Goal: Task Accomplishment & Management: Use online tool/utility

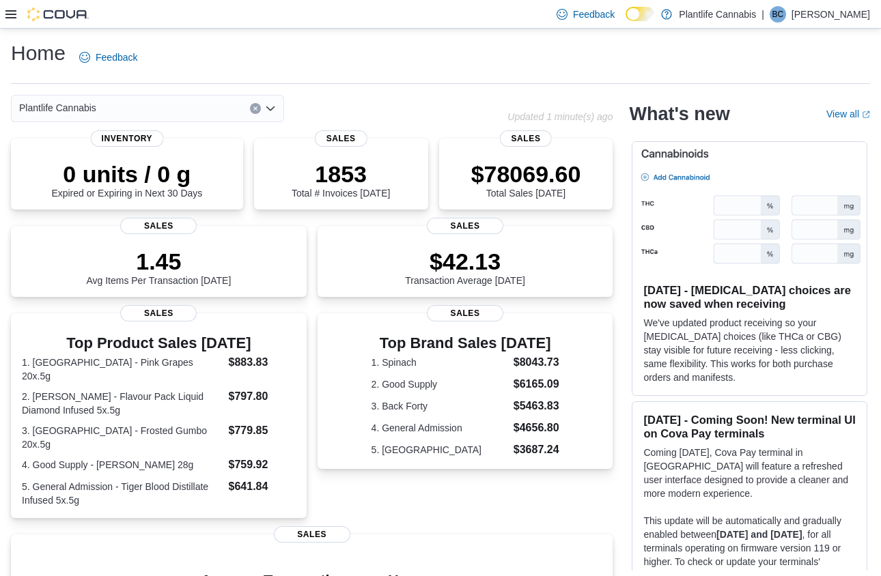
click at [11, 14] on icon at bounding box center [10, 14] width 11 height 8
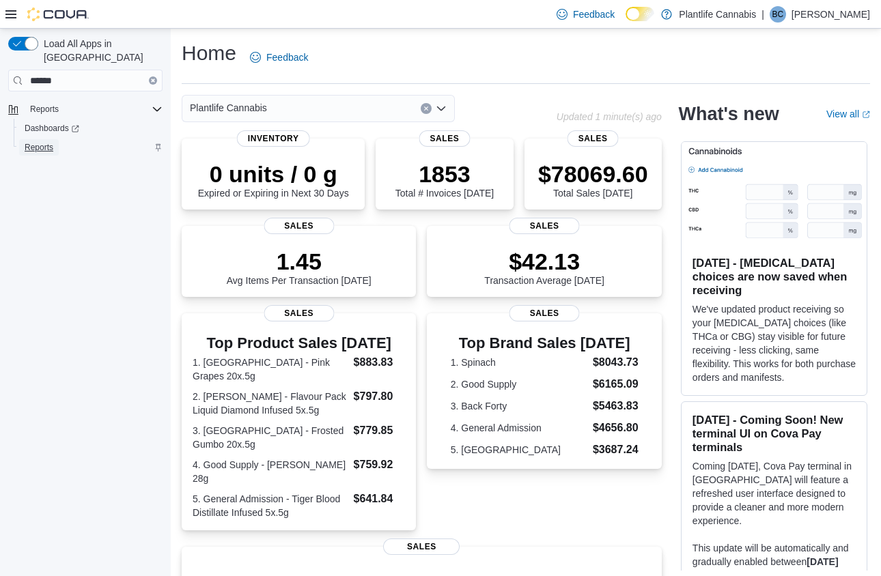
click at [32, 142] on span "Reports" at bounding box center [39, 147] width 29 height 11
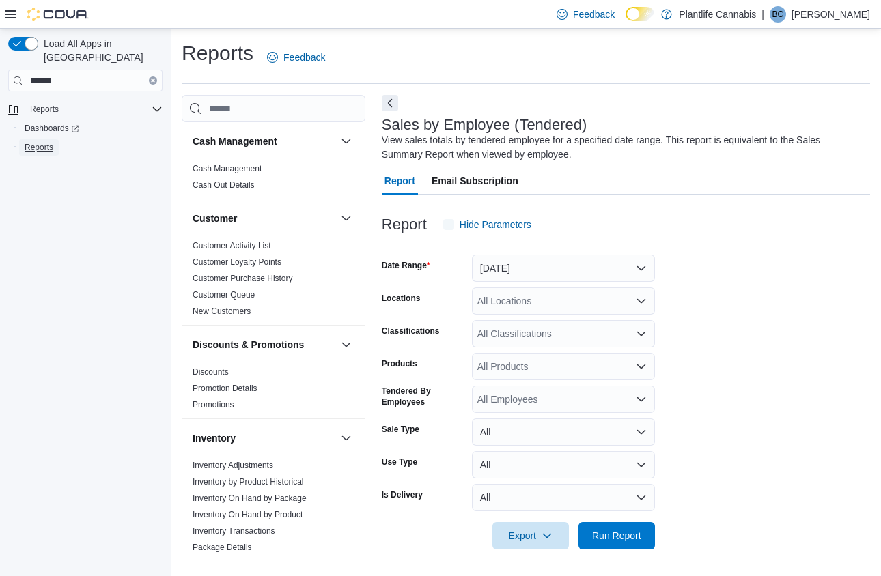
scroll to position [1, 0]
click at [11, 13] on icon at bounding box center [10, 14] width 11 height 11
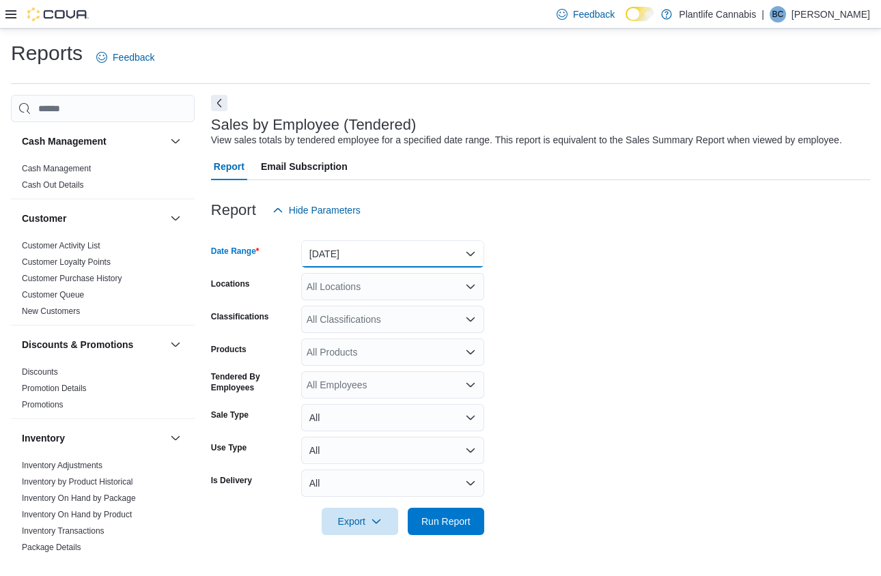
click at [370, 266] on button "Yesterday" at bounding box center [392, 253] width 183 height 27
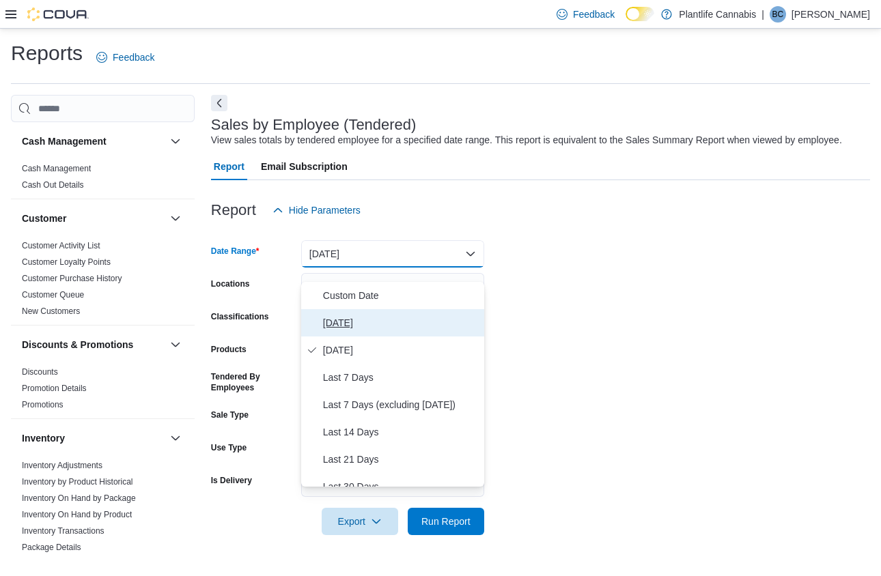
click at [362, 315] on span "Today" at bounding box center [401, 323] width 156 height 16
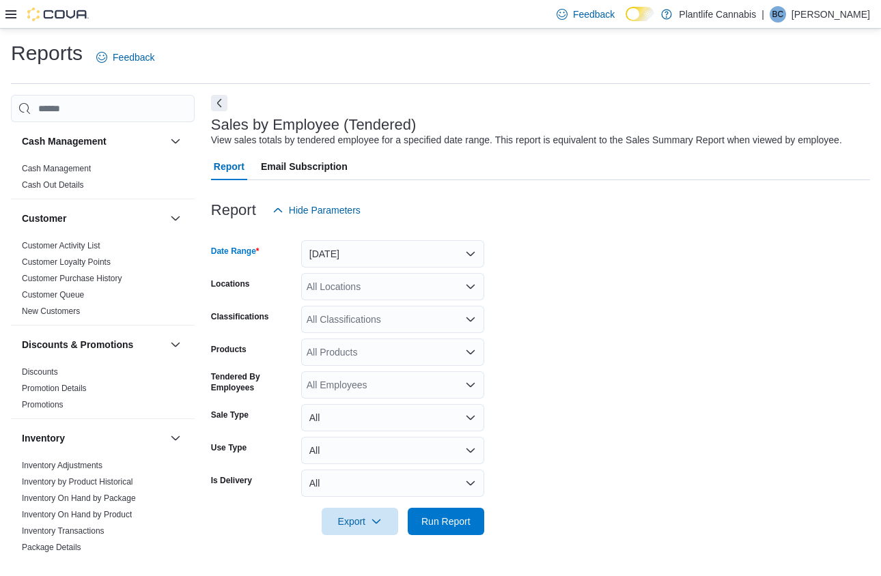
click at [348, 300] on div "All Locations" at bounding box center [392, 286] width 183 height 27
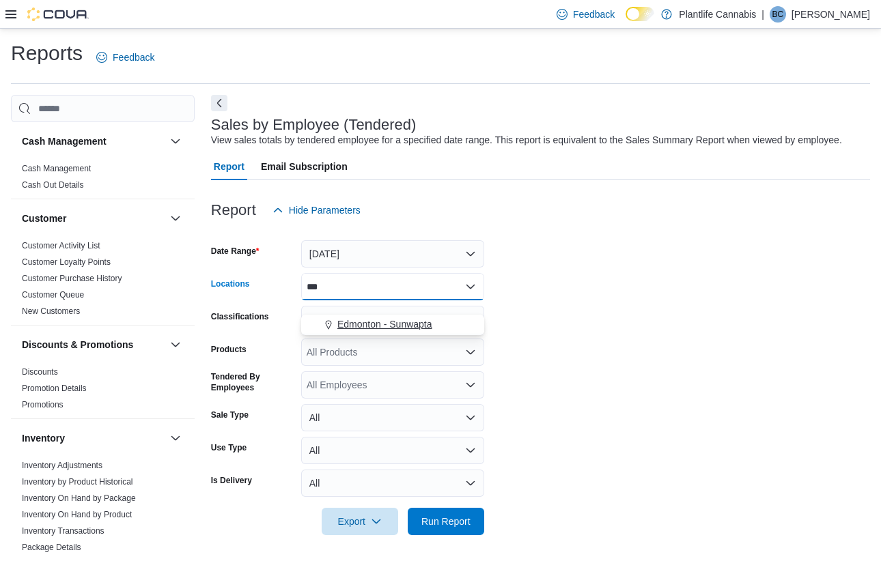
type input "***"
click at [428, 315] on button "Edmonton - Sunwapta" at bounding box center [392, 325] width 183 height 20
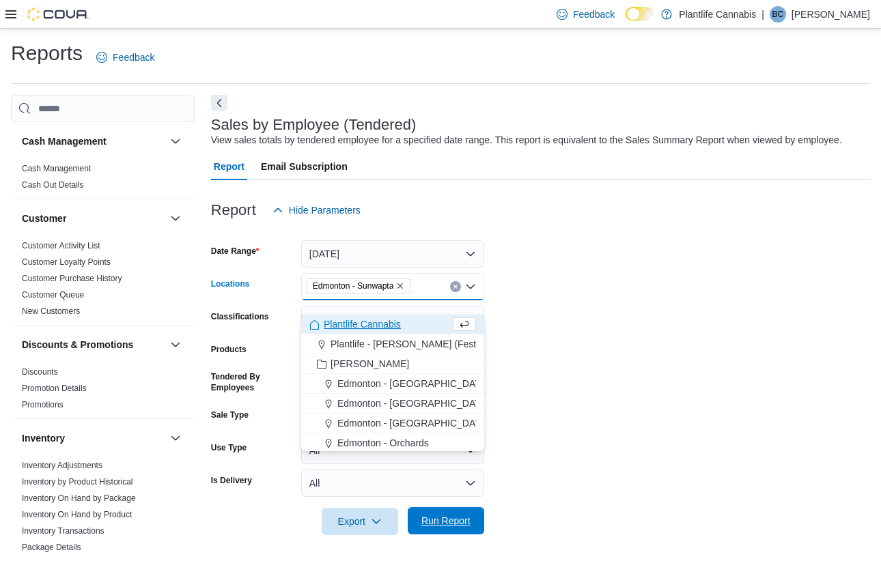
click at [443, 528] on span "Run Report" at bounding box center [445, 521] width 49 height 14
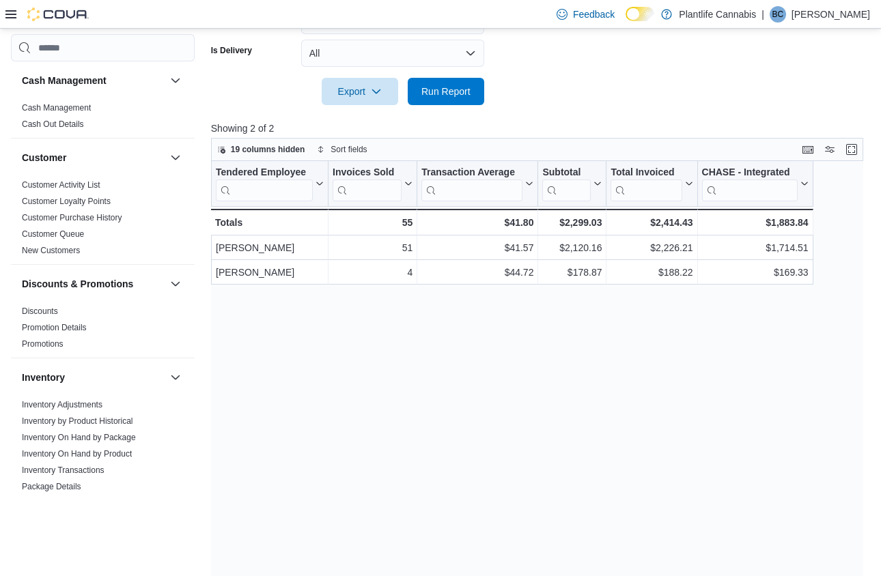
scroll to position [434, 0]
